Goal: Find specific page/section: Find specific page/section

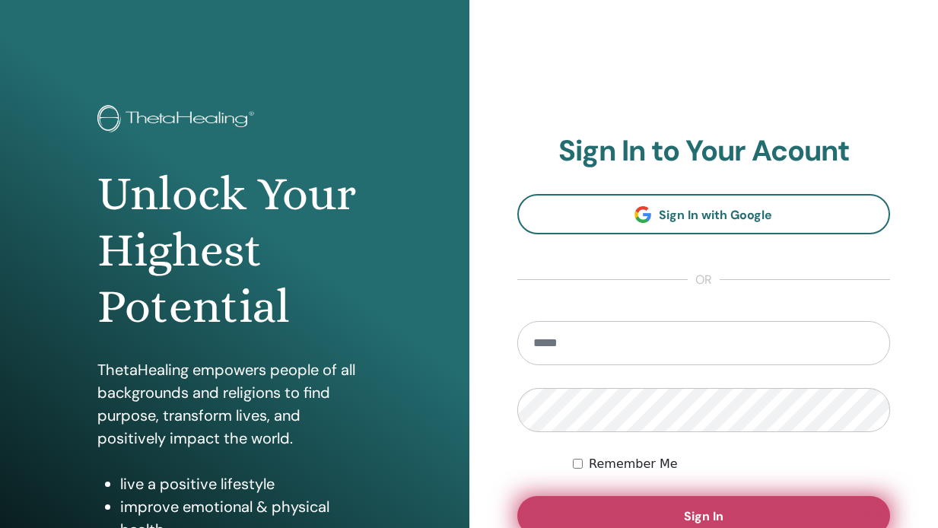
type input "**********"
click at [698, 504] on button "Sign In" at bounding box center [704, 516] width 374 height 40
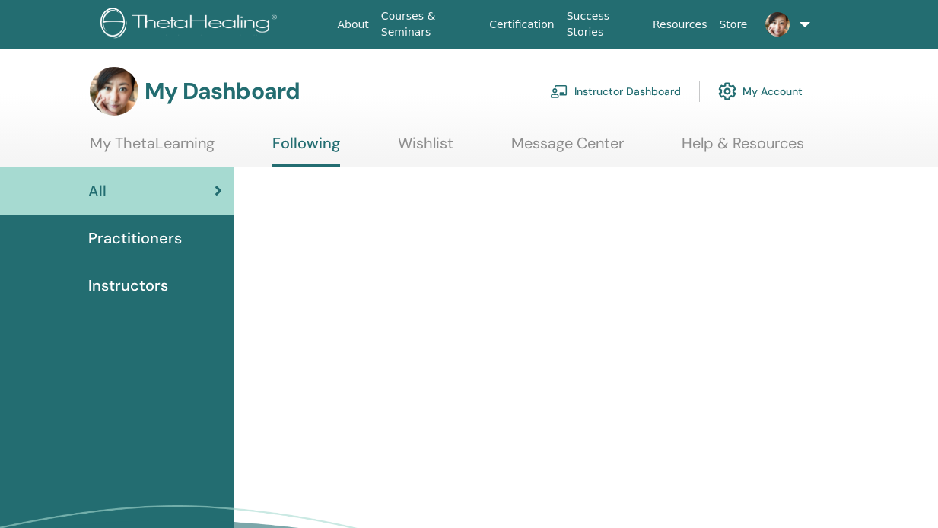
click at [642, 91] on link "Instructor Dashboard" at bounding box center [615, 91] width 131 height 33
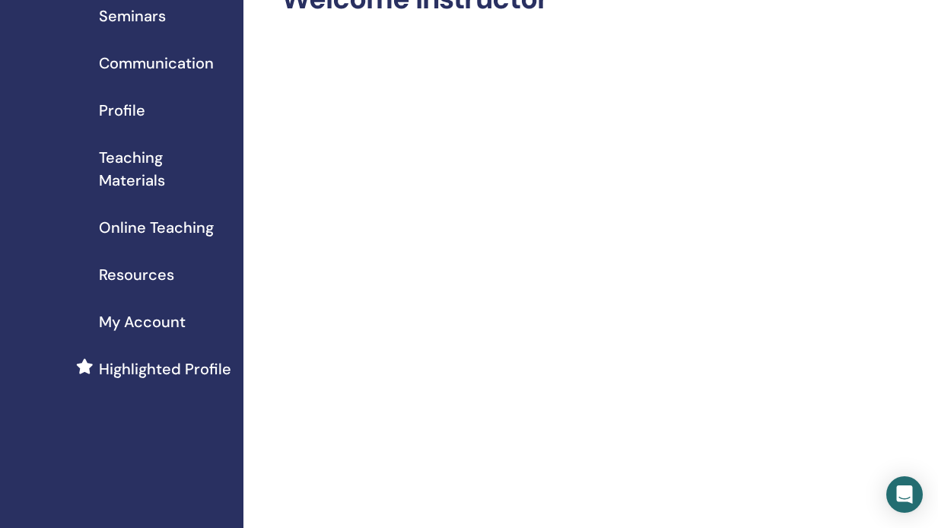
scroll to position [82, 0]
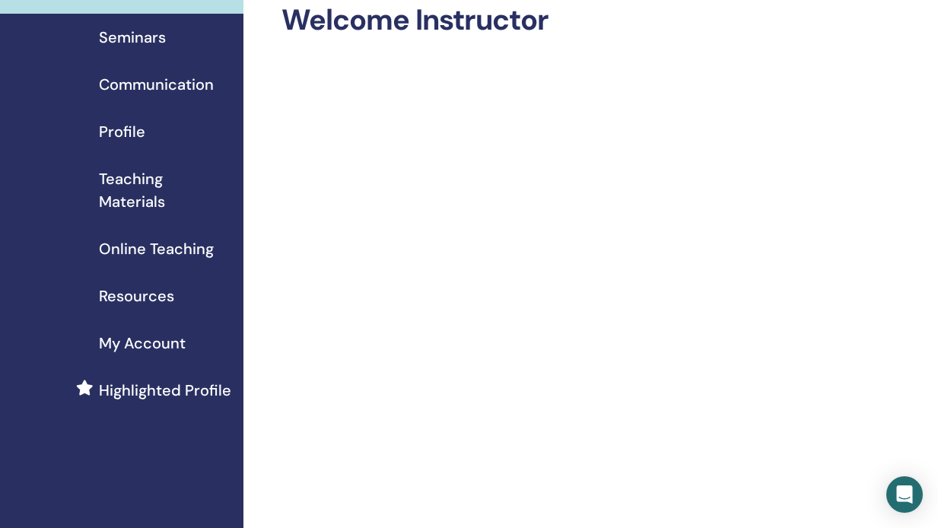
click at [136, 180] on span "Teaching Materials" at bounding box center [165, 190] width 132 height 46
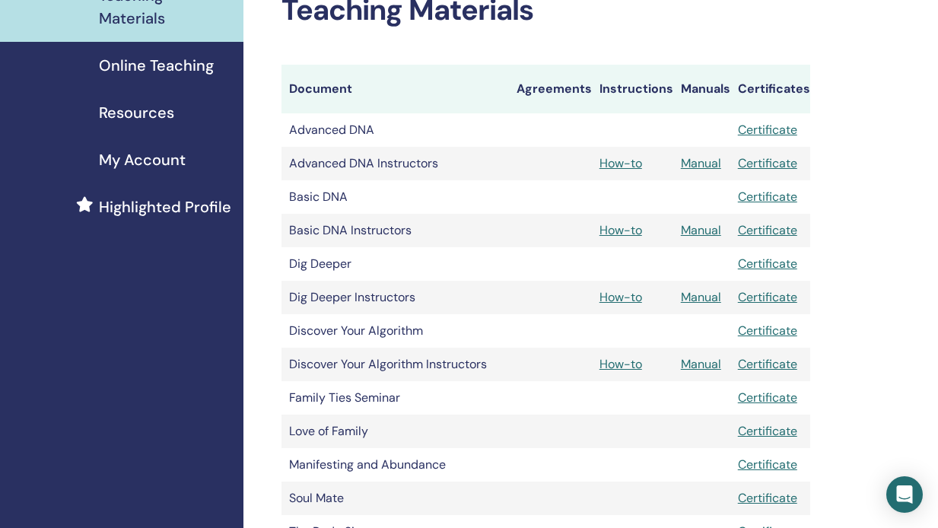
scroll to position [327, 0]
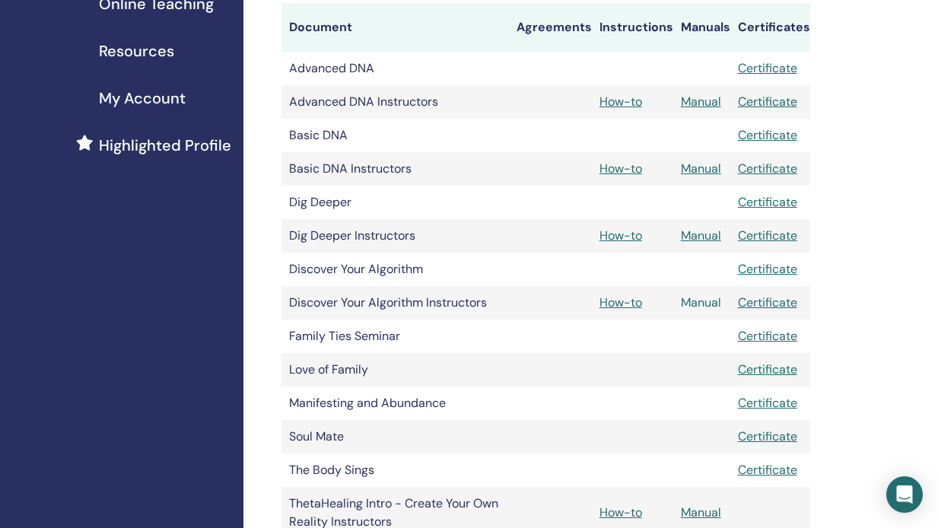
click at [710, 304] on link "Manual" at bounding box center [701, 303] width 40 height 16
